Goal: Information Seeking & Learning: Learn about a topic

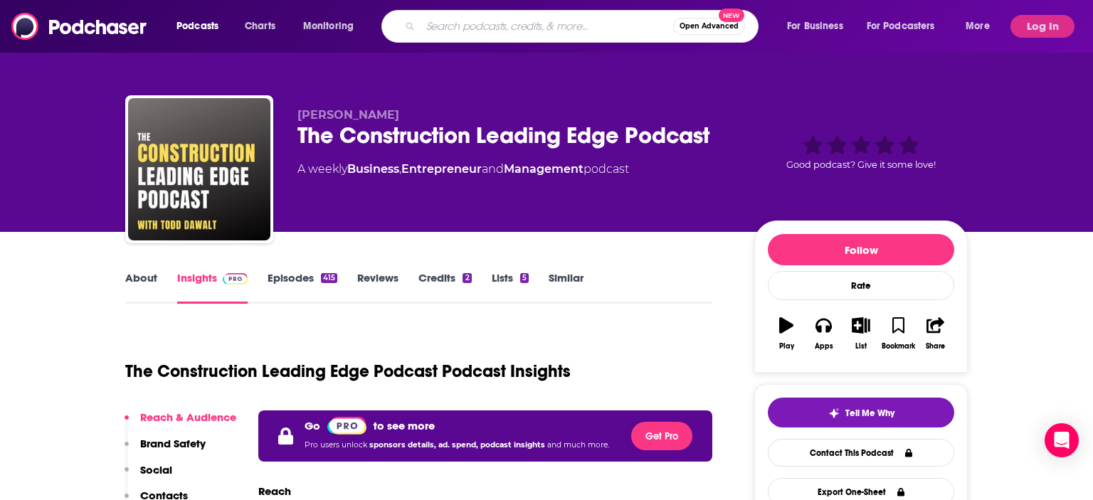
click at [509, 23] on input "Search podcasts, credits, & more..." at bounding box center [546, 26] width 253 height 23
type input "Brilliant Balance"
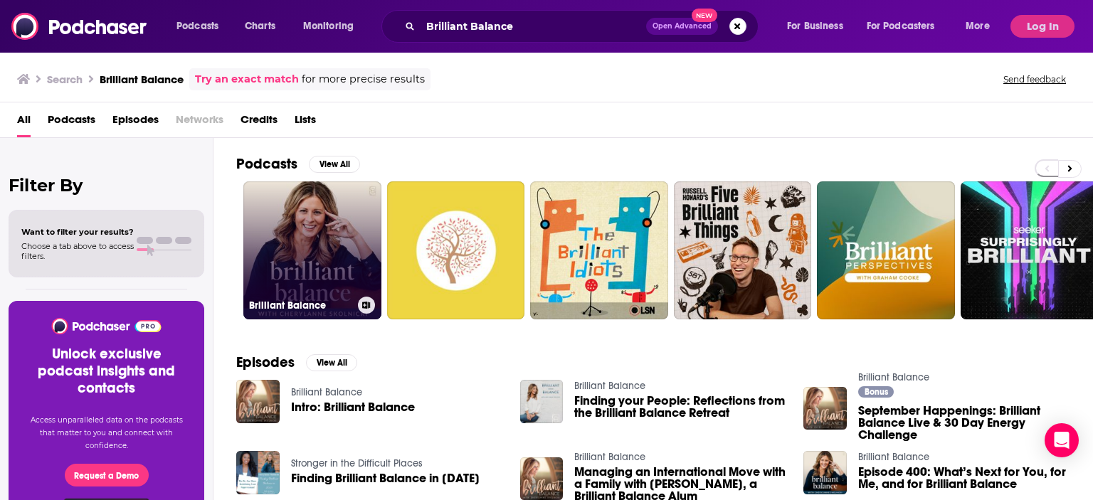
click at [307, 220] on link "Brilliant Balance" at bounding box center [312, 250] width 138 height 138
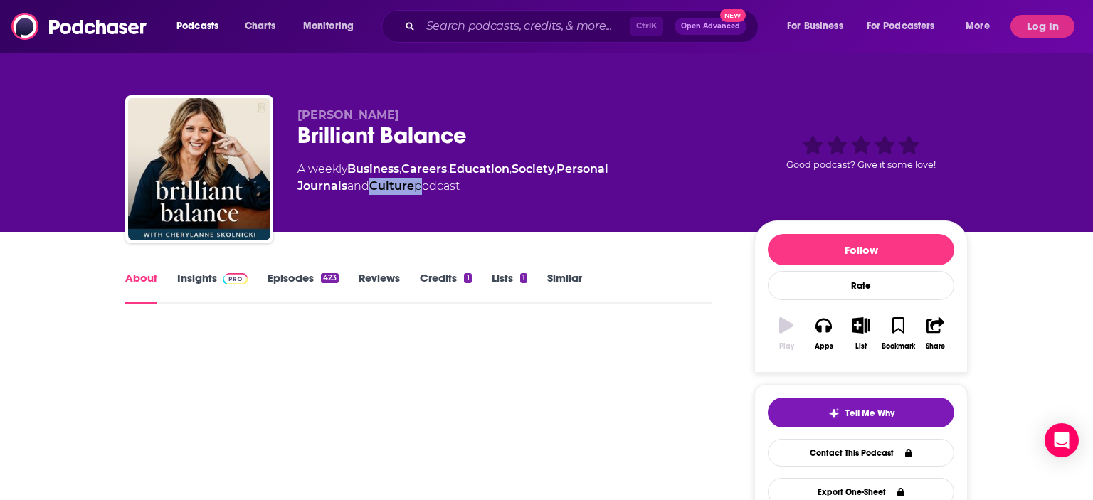
click at [307, 220] on div "[PERSON_NAME] Brilliant Balance A weekly Business , Careers , Education , Socie…" at bounding box center [514, 165] width 434 height 114
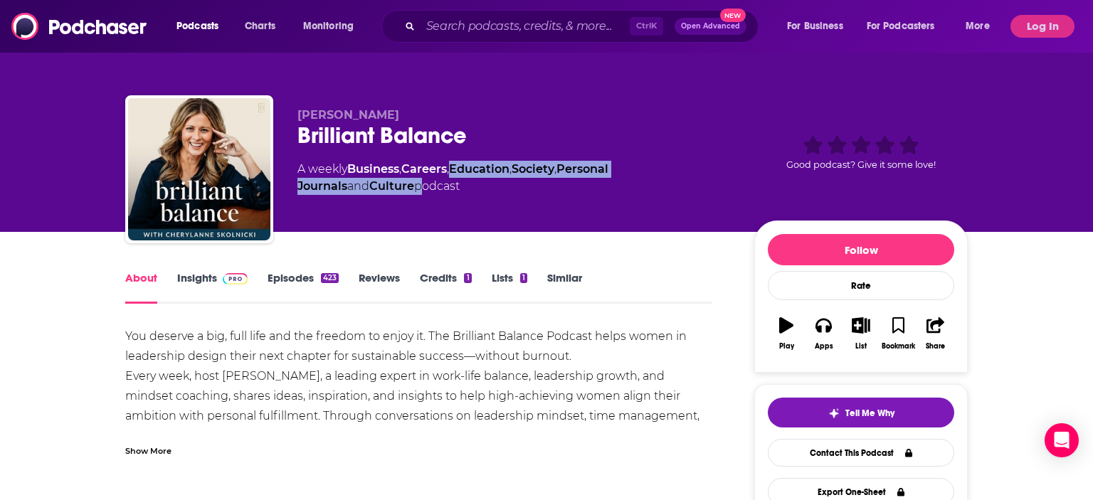
click at [209, 276] on link "Insights" at bounding box center [212, 287] width 70 height 33
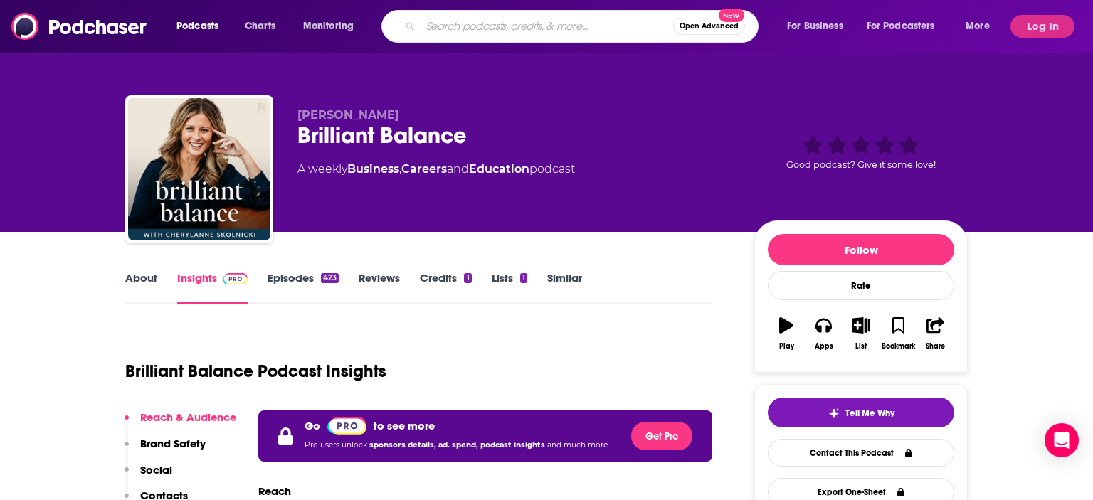
click at [585, 34] on input "Search podcasts, credits, & more..." at bounding box center [546, 26] width 253 height 23
type input "[PERSON_NAME]: all about business"
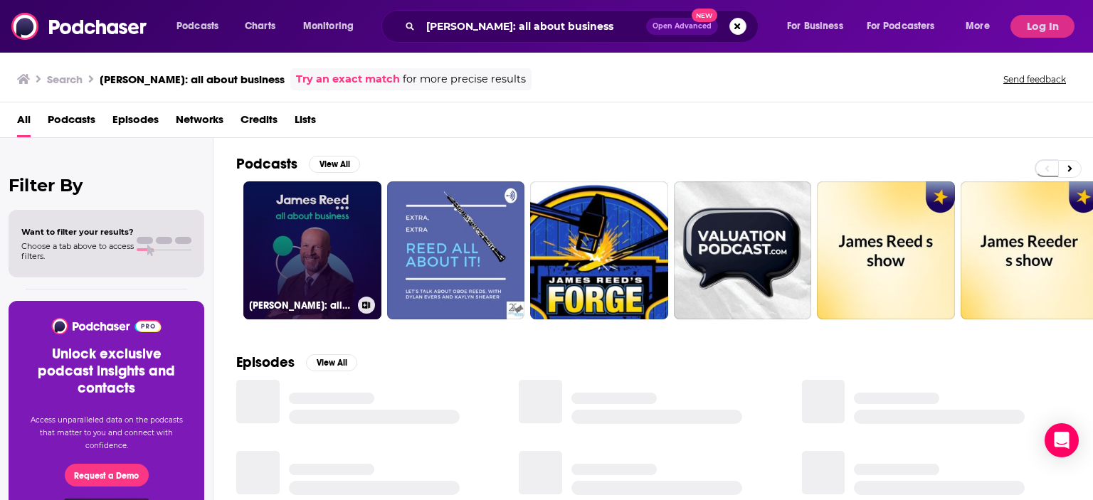
click at [348, 224] on link "[PERSON_NAME]: all about business" at bounding box center [312, 250] width 138 height 138
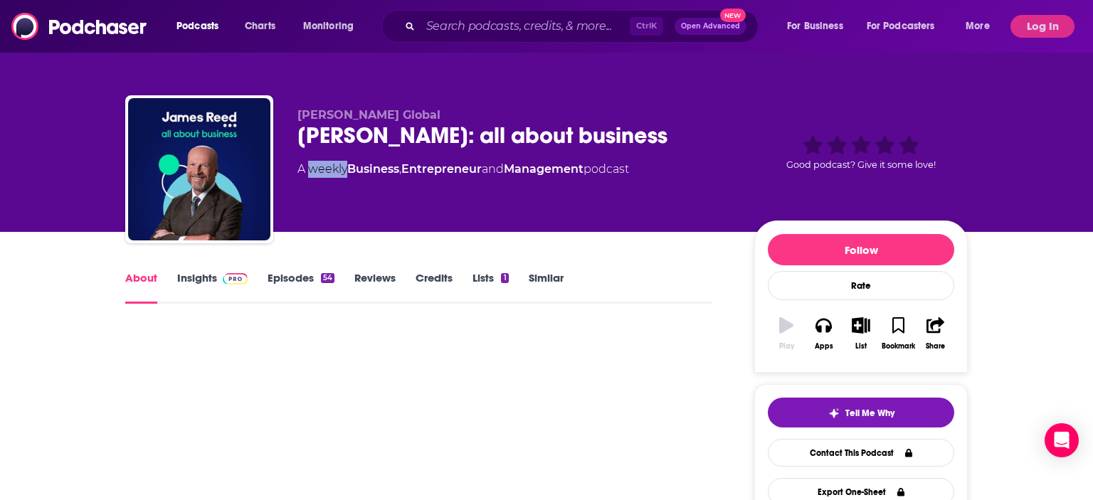
click at [348, 224] on div "[PERSON_NAME] Global [PERSON_NAME]: all about business A weekly Business , Entr…" at bounding box center [632, 172] width 670 height 128
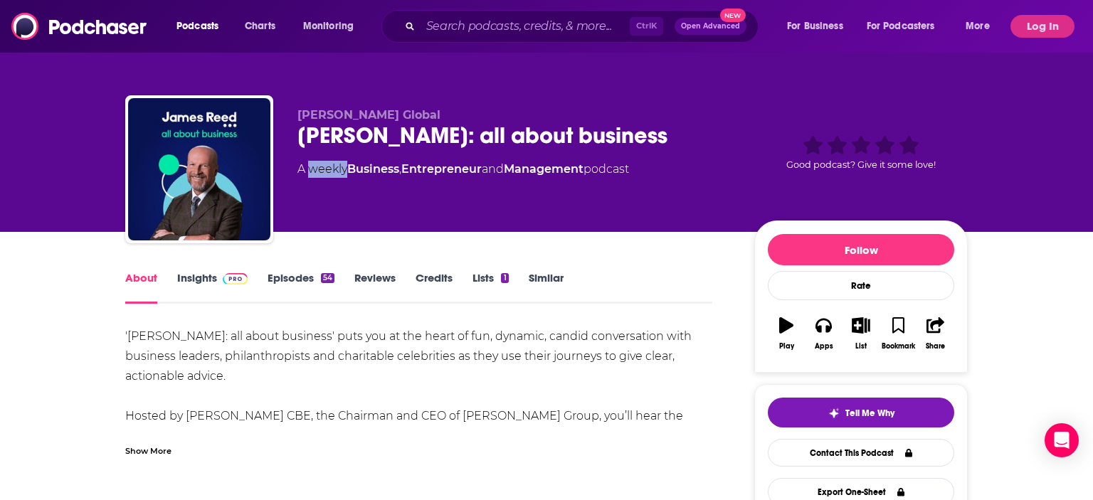
click at [208, 280] on link "Insights" at bounding box center [212, 287] width 70 height 33
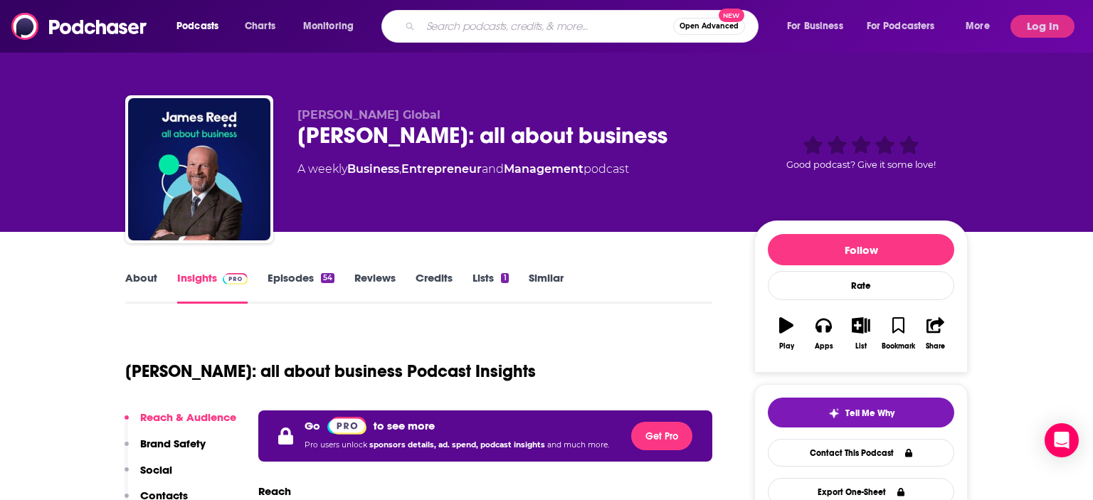
click at [598, 34] on input "Search podcasts, credits, & more..." at bounding box center [546, 26] width 253 height 23
paste input "The P.T. Entrepreneur Podcast."
type input "The P.T. Entrepreneur Podcast."
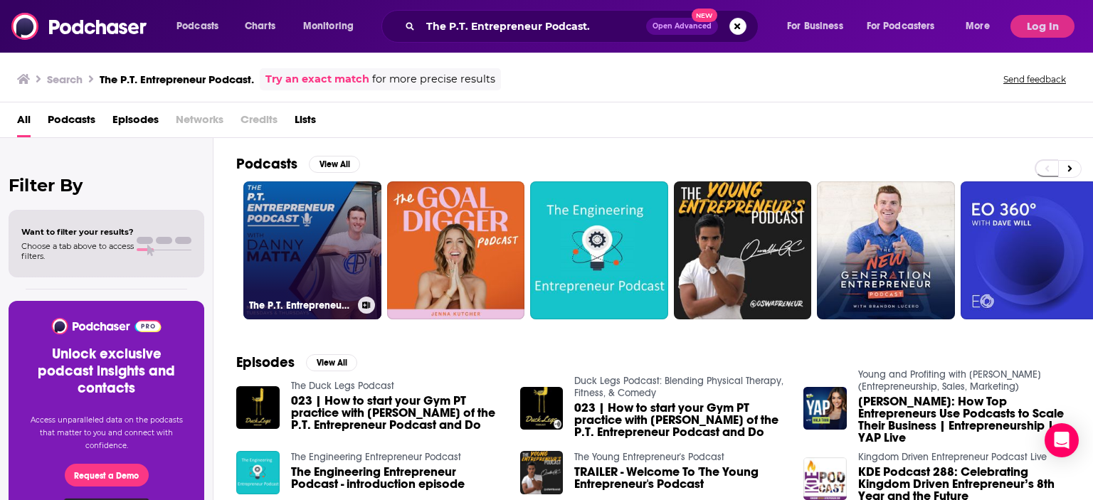
click at [315, 244] on link "The P.T. Entrepreneur Podcast" at bounding box center [312, 250] width 138 height 138
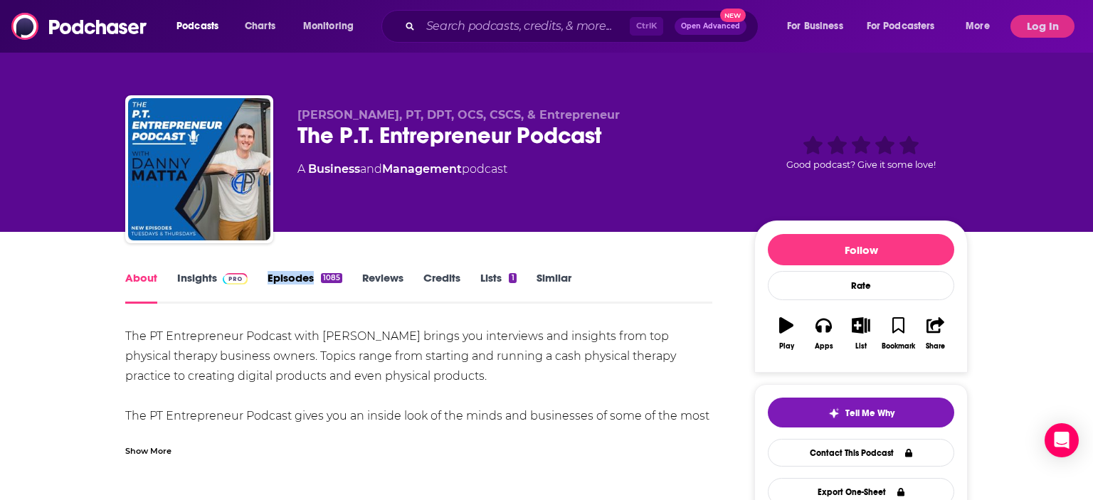
click at [201, 280] on link "Insights" at bounding box center [212, 287] width 70 height 33
